Goal: Find specific page/section: Find specific page/section

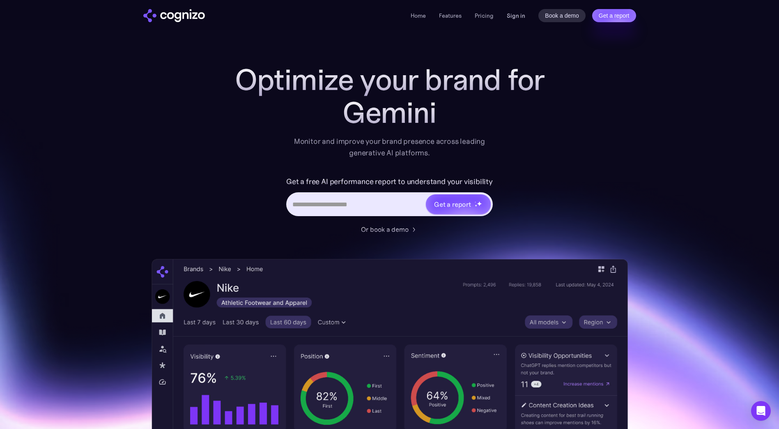
click at [513, 15] on link "Sign in" at bounding box center [516, 16] width 18 height 10
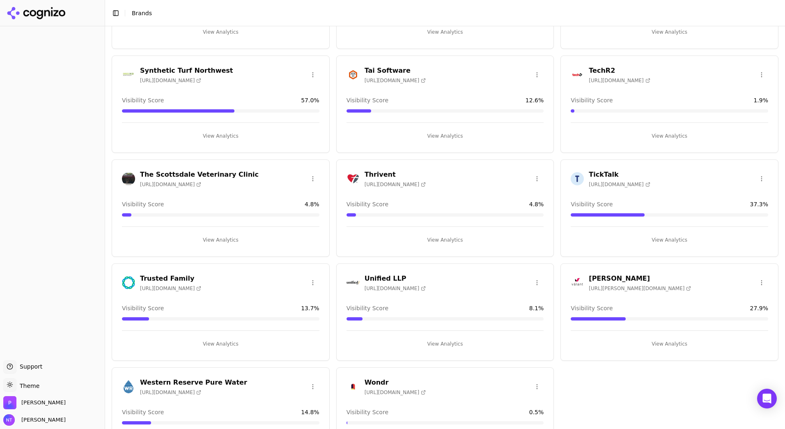
scroll to position [2344, 0]
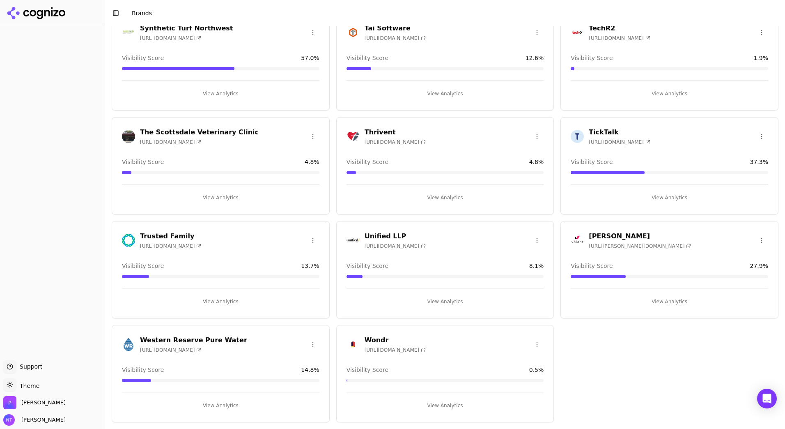
click at [193, 336] on h3 "Western Reserve Pure Water" at bounding box center [193, 340] width 107 height 10
